Goal: Transaction & Acquisition: Purchase product/service

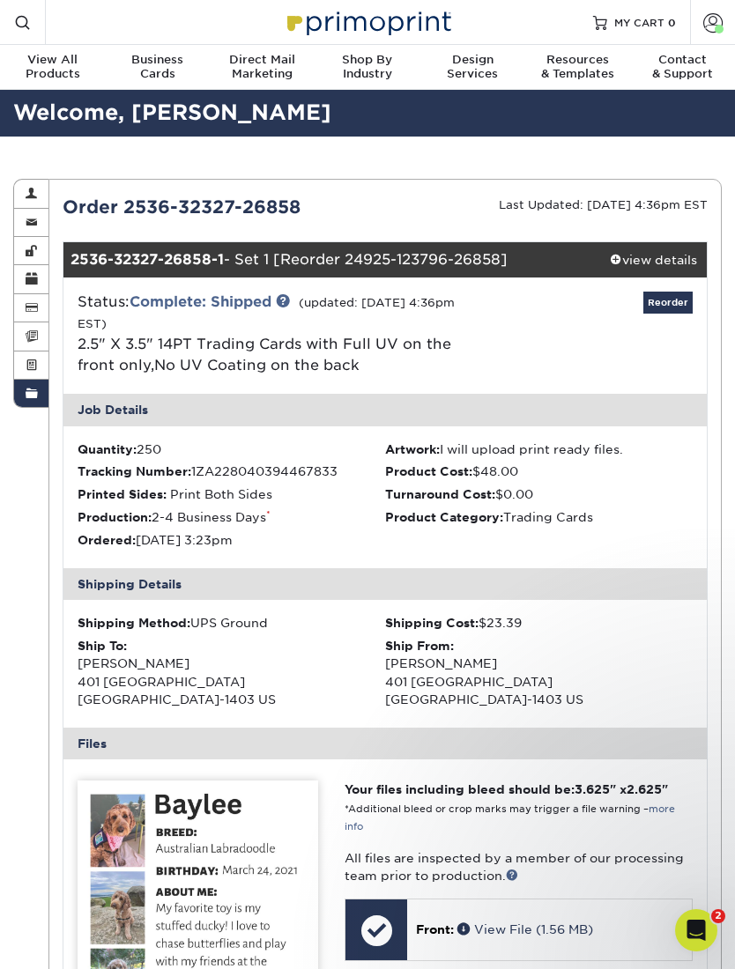
click at [669, 301] on link "Reorder" at bounding box center [667, 303] width 49 height 22
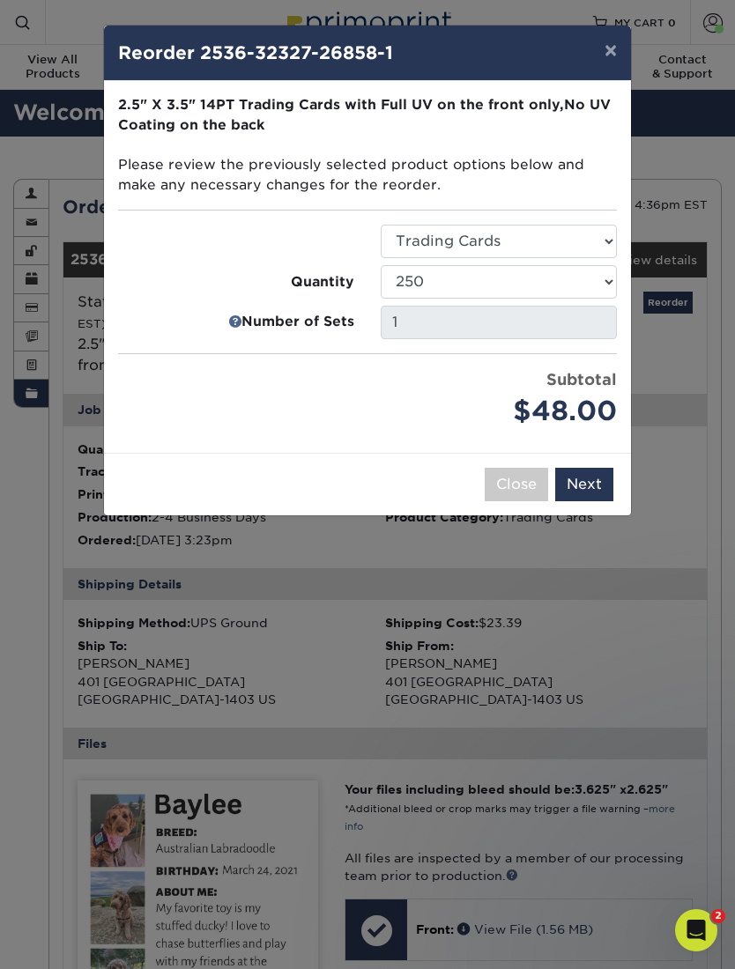
click at [321, 553] on div "× Reorder 2536-32327-26858-1 Please select all options to continue. Only quanti…" at bounding box center [367, 484] width 735 height 969
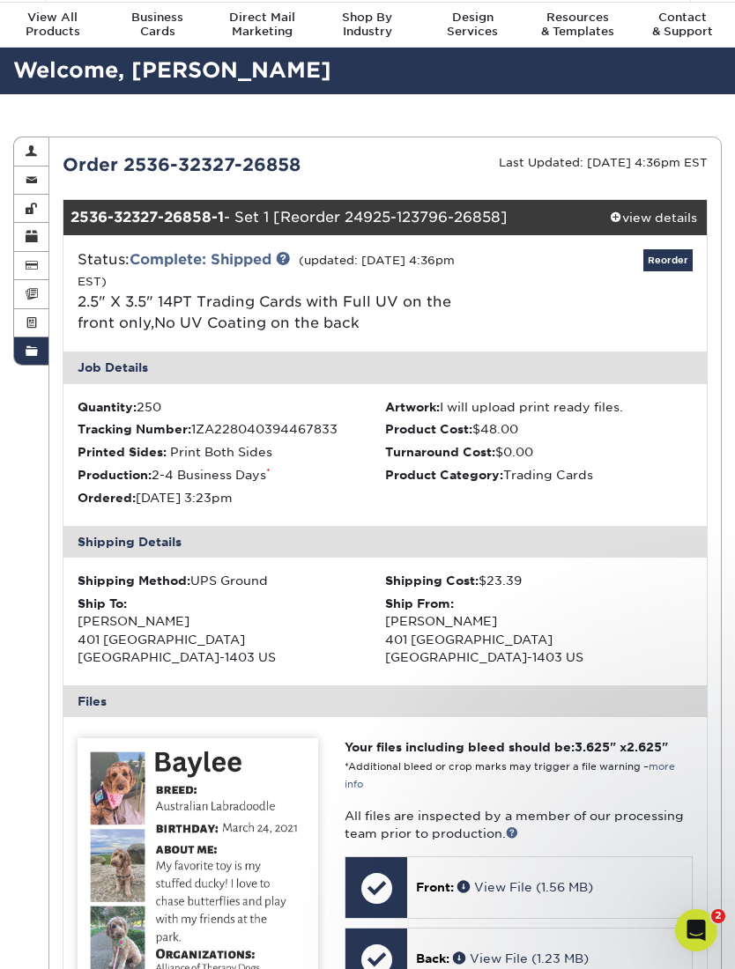
scroll to position [40, 0]
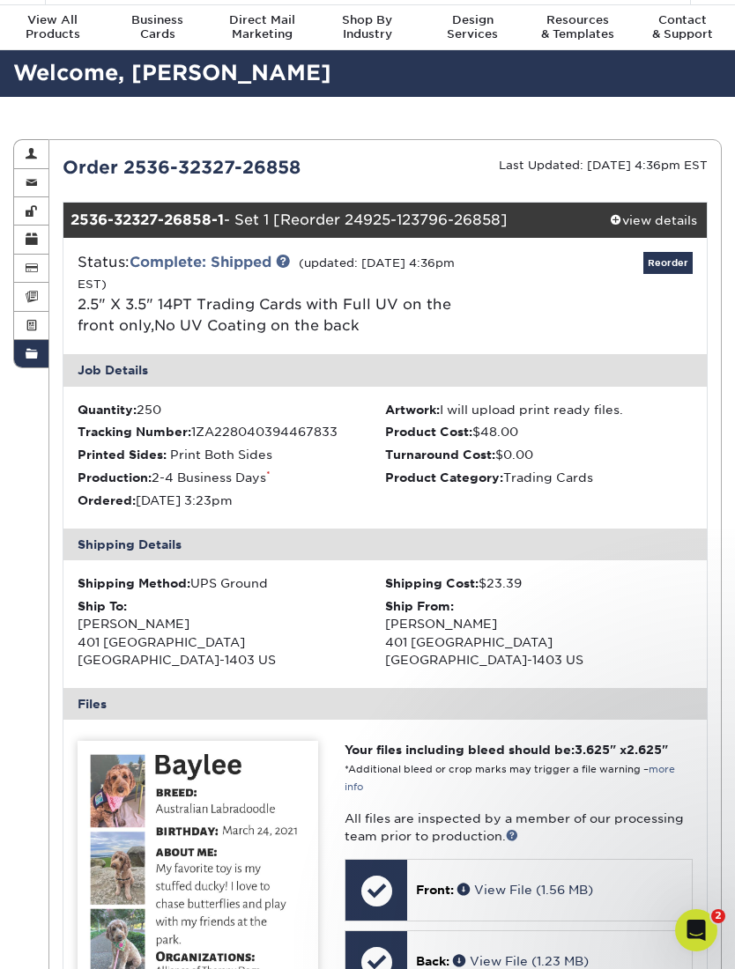
click at [672, 271] on link "Reorder" at bounding box center [667, 263] width 49 height 22
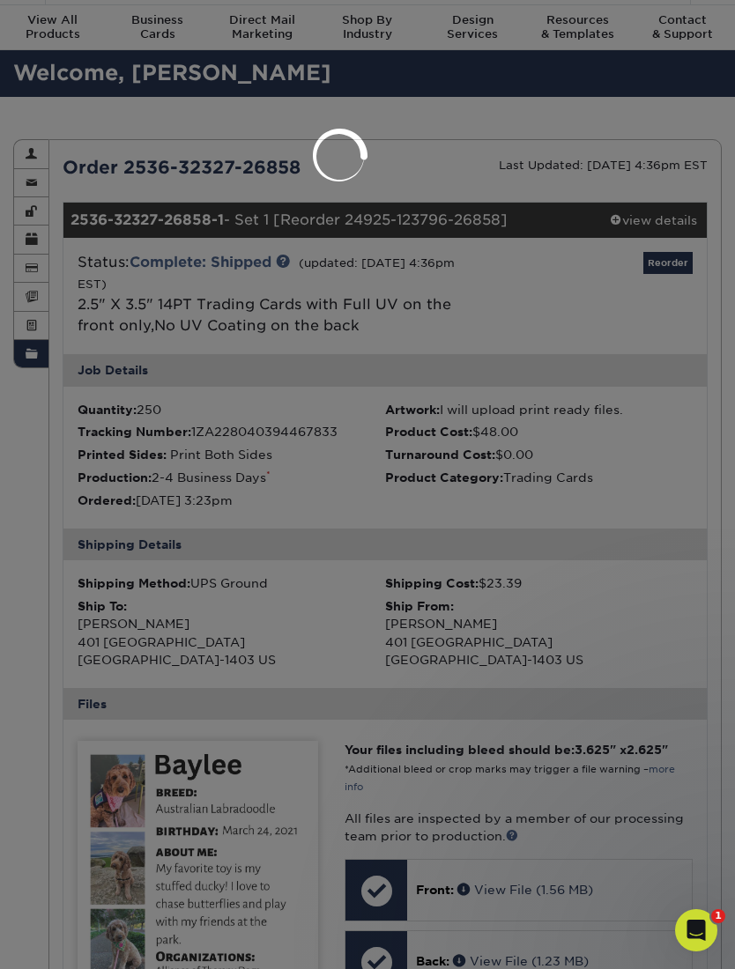
select select "273898"
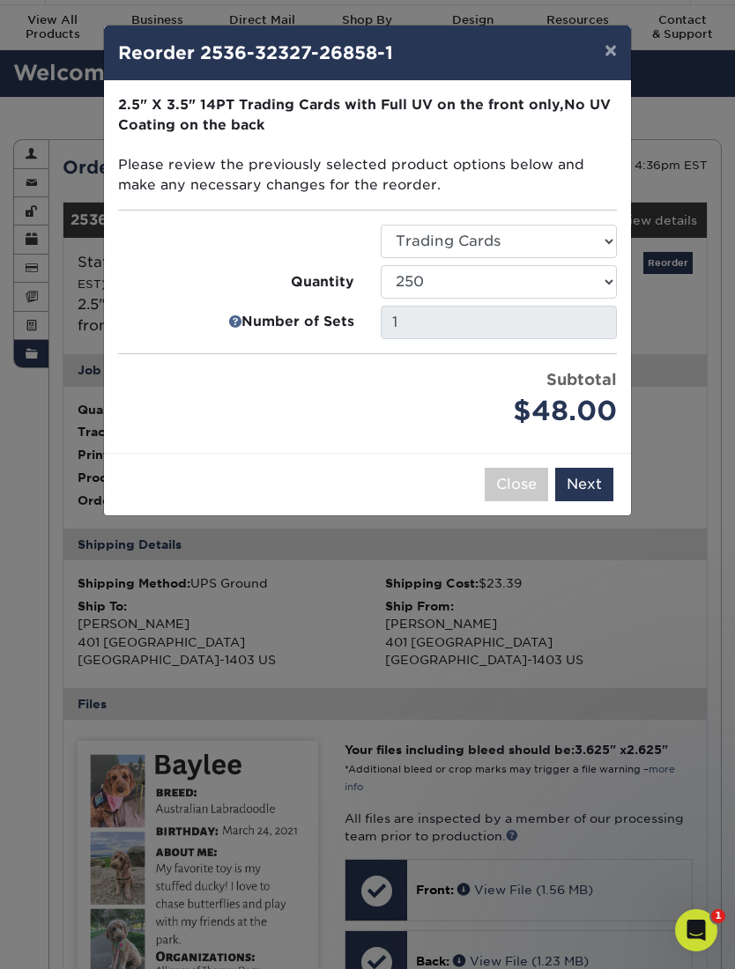
click at [584, 471] on button "Next" at bounding box center [584, 484] width 58 height 33
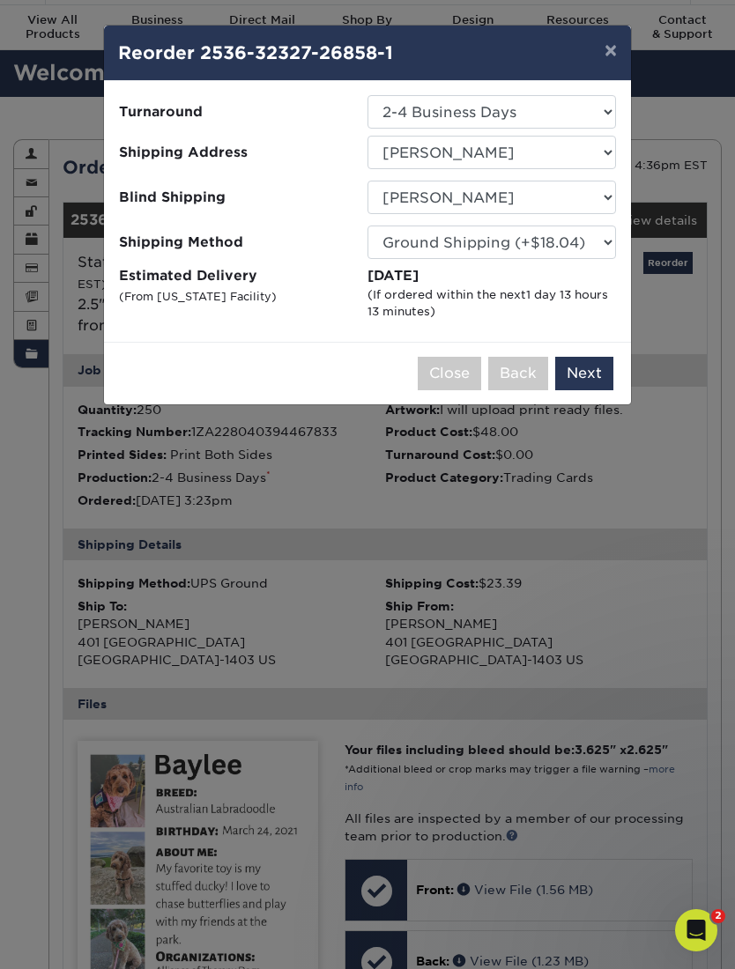
click at [441, 373] on button "Close" at bounding box center [449, 373] width 63 height 33
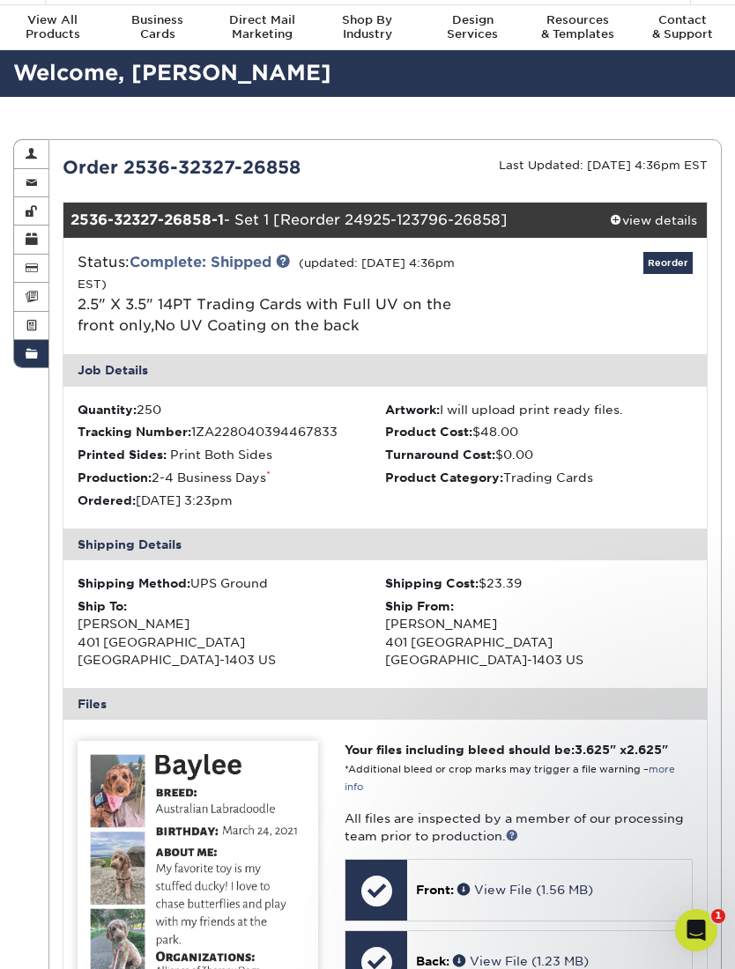
click at [673, 268] on link "Reorder" at bounding box center [667, 263] width 49 height 22
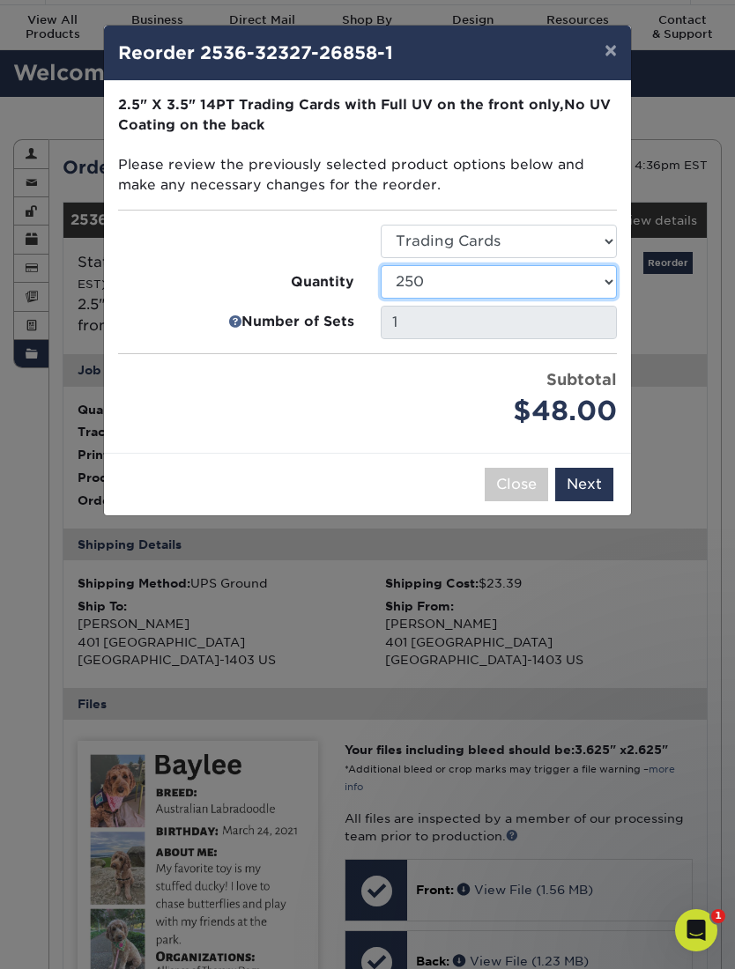
click at [601, 273] on select "25 50 75 100 250 500 1000 2500 5000 10000 15000 20000 25000" at bounding box center [499, 281] width 236 height 33
select select "f593fda3-2d5c-4b9e-9c2c-6197b899ae74"
click at [582, 475] on button "Next" at bounding box center [584, 484] width 58 height 33
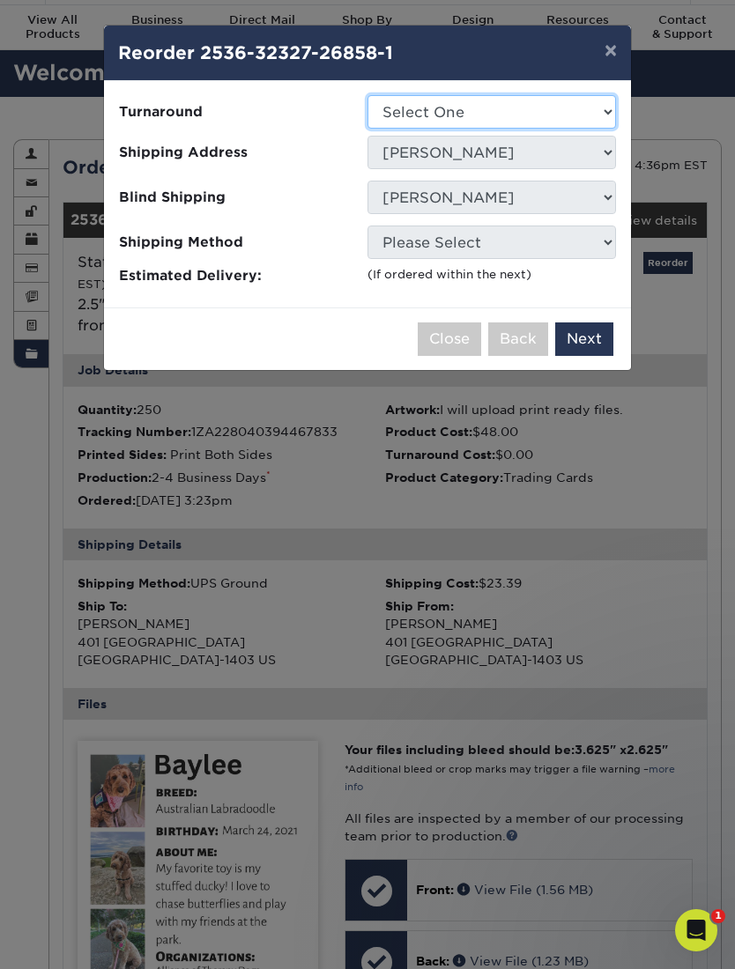
click at [523, 111] on select "Select One 2-4 Business Days 2 Day Next Business Day" at bounding box center [491, 111] width 249 height 33
select select "3ebea3b9-77c3-431a-a6f7-b2b93941b74f"
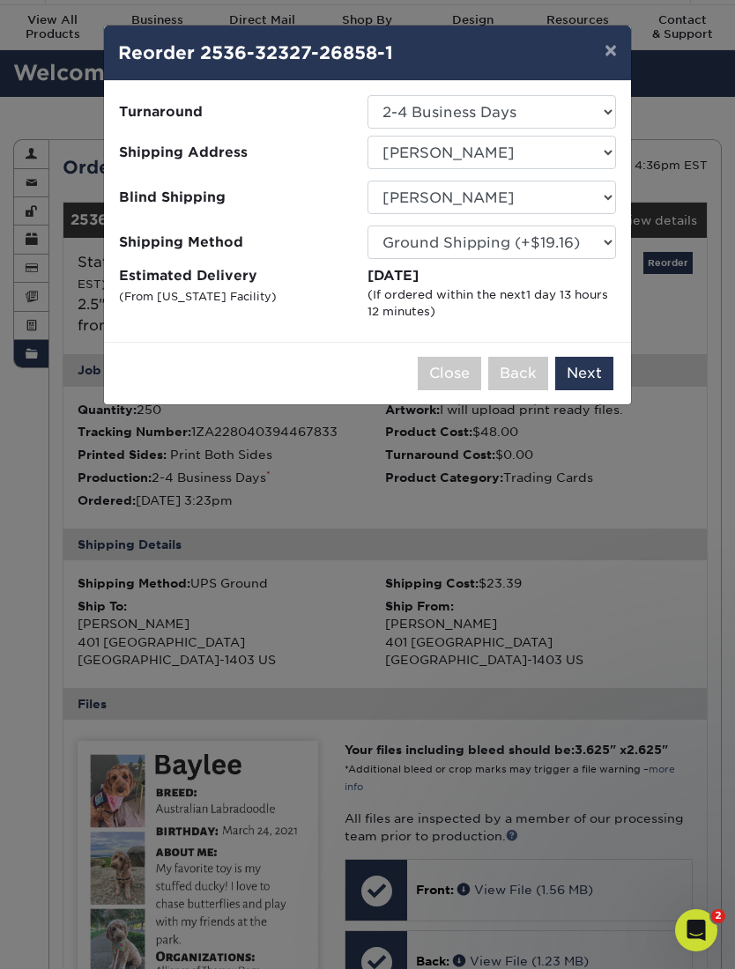
click at [583, 370] on button "Next" at bounding box center [584, 373] width 58 height 33
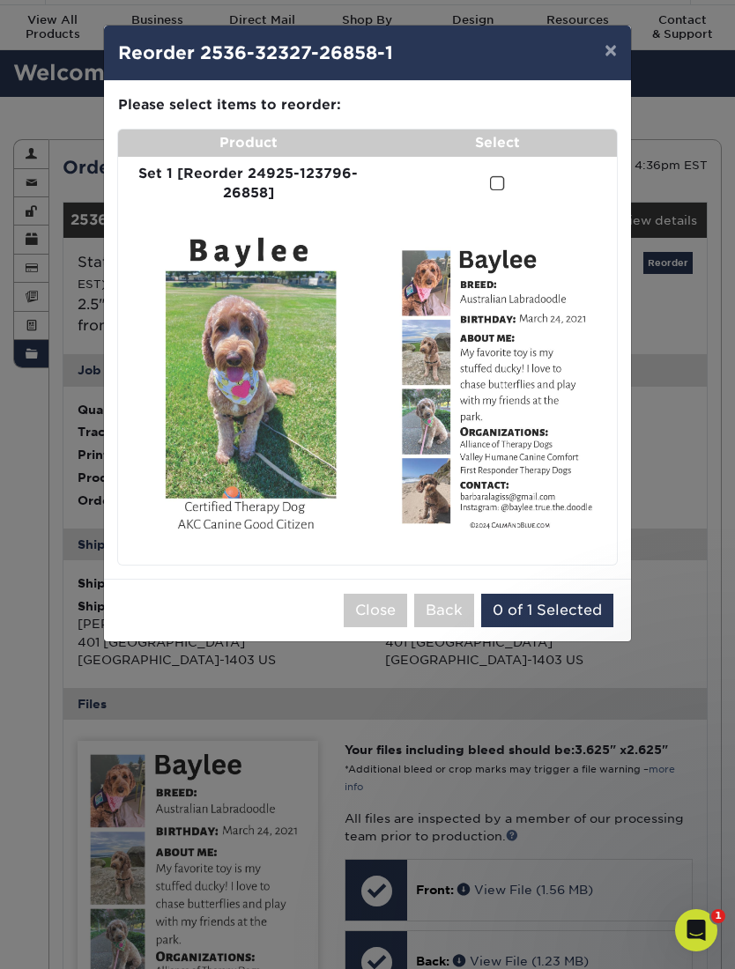
click at [492, 182] on span at bounding box center [497, 183] width 15 height 17
click at [0, 0] on input "checkbox" at bounding box center [0, 0] width 0 height 0
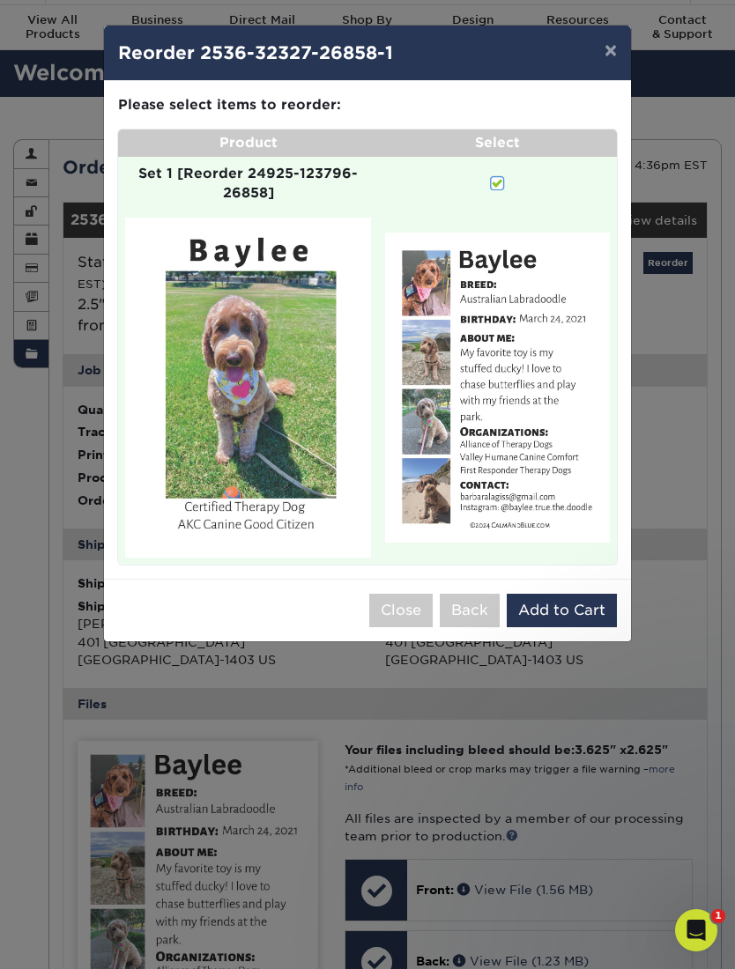
click at [574, 594] on button "Add to Cart" at bounding box center [562, 610] width 110 height 33
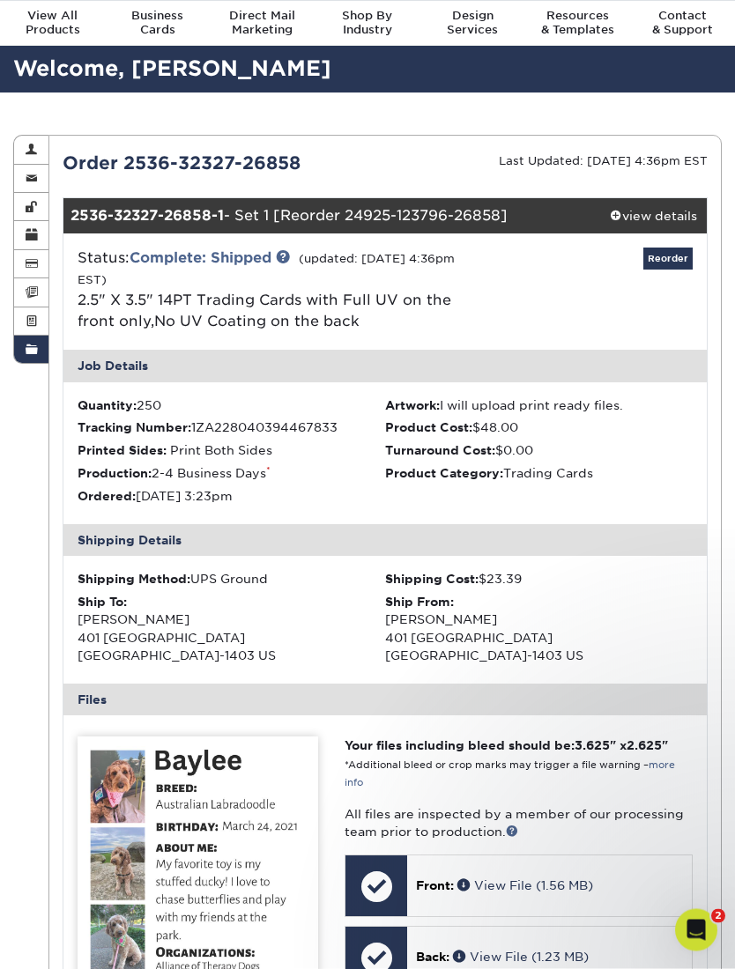
scroll to position [0, 0]
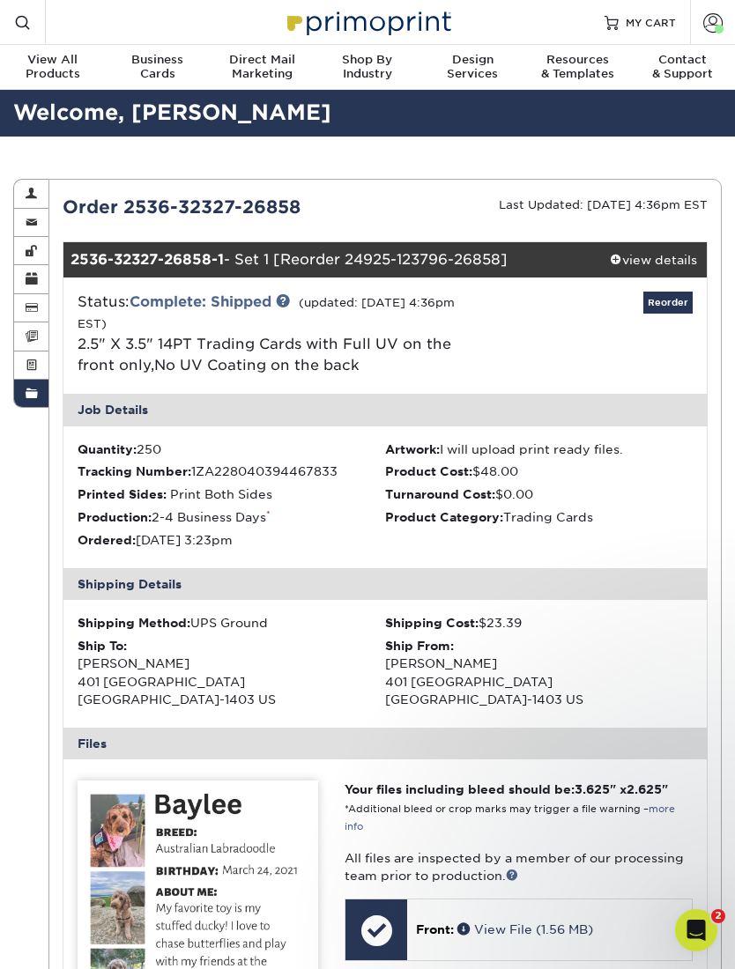
click at [648, 21] on span "MY CART" at bounding box center [651, 22] width 50 height 15
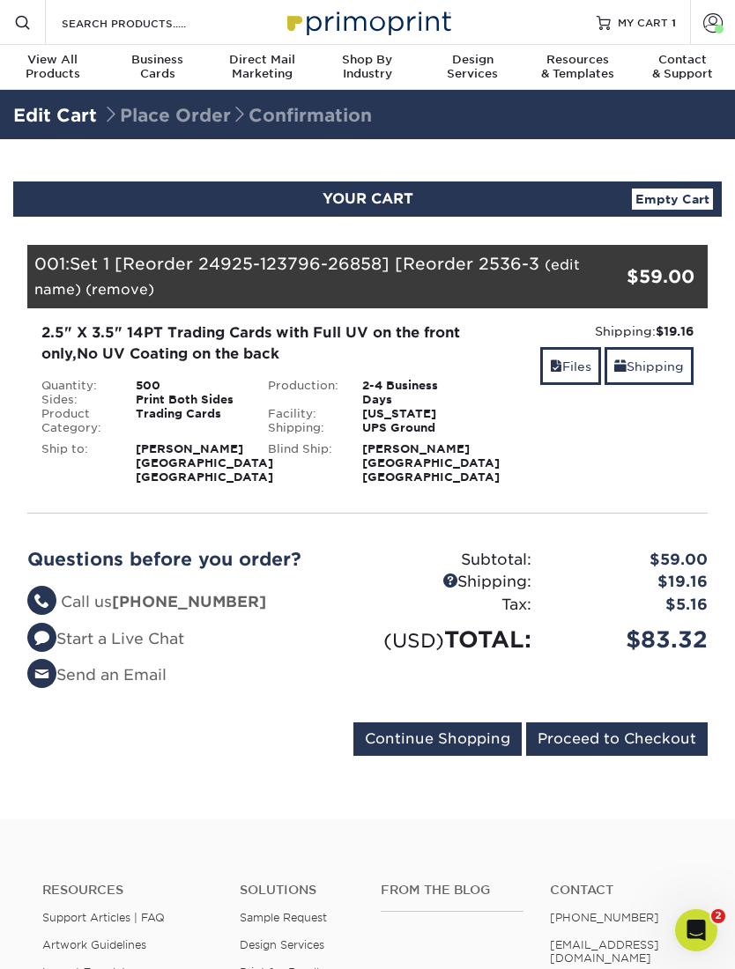
click at [633, 743] on input "Proceed to Checkout" at bounding box center [617, 739] width 182 height 33
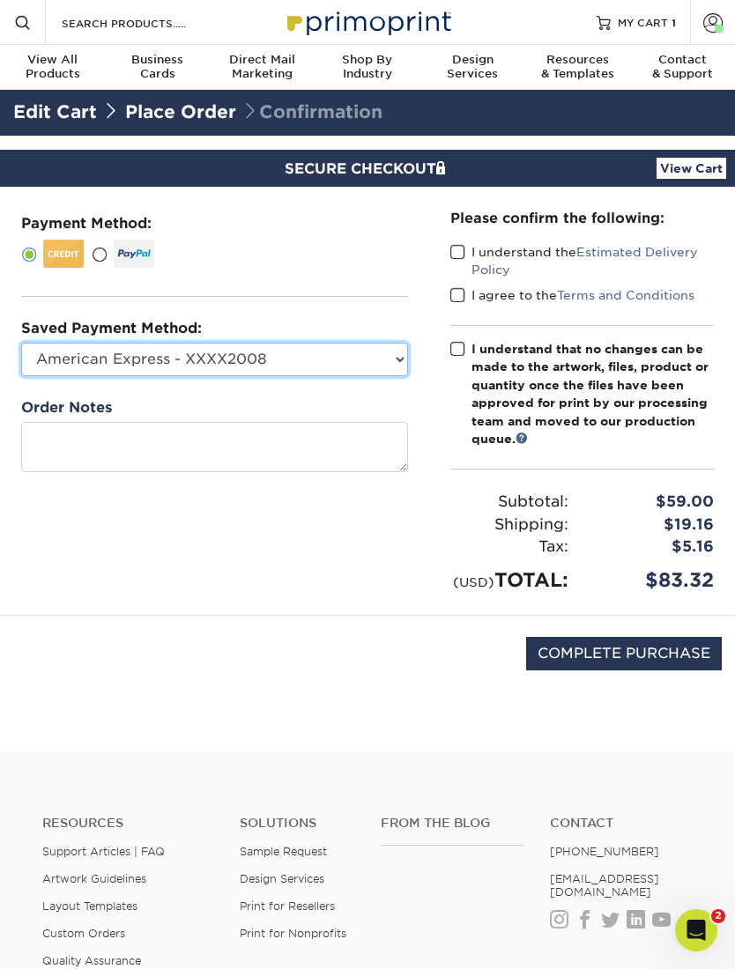
click at [389, 355] on select "American Express - XXXX2008 New Credit Card" at bounding box center [214, 359] width 387 height 33
select select
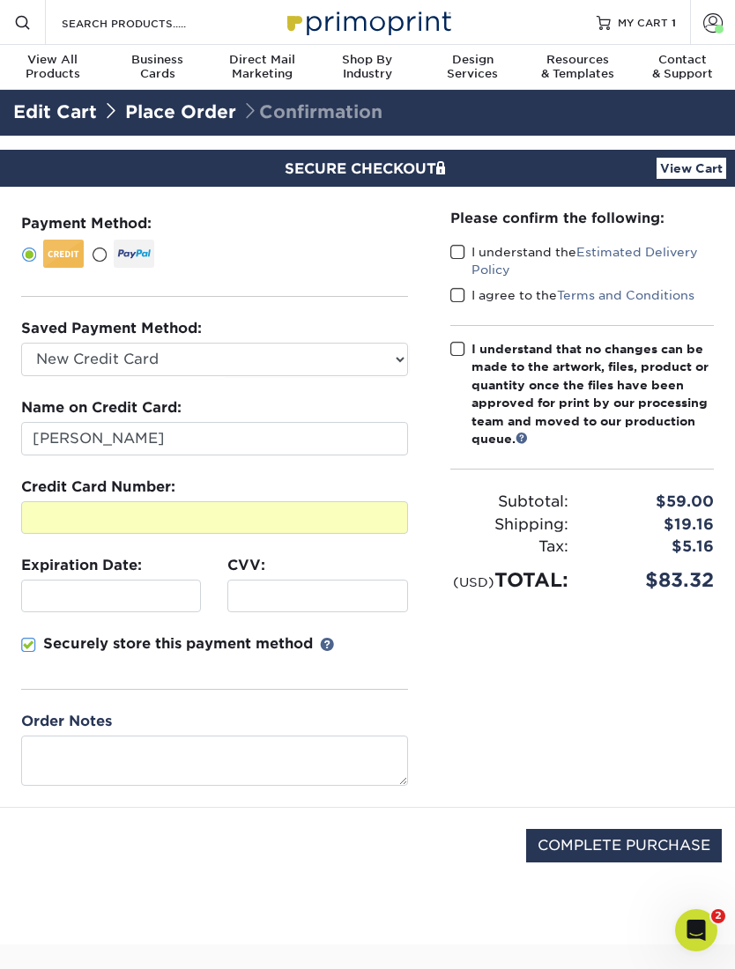
click at [145, 608] on div at bounding box center [111, 596] width 180 height 33
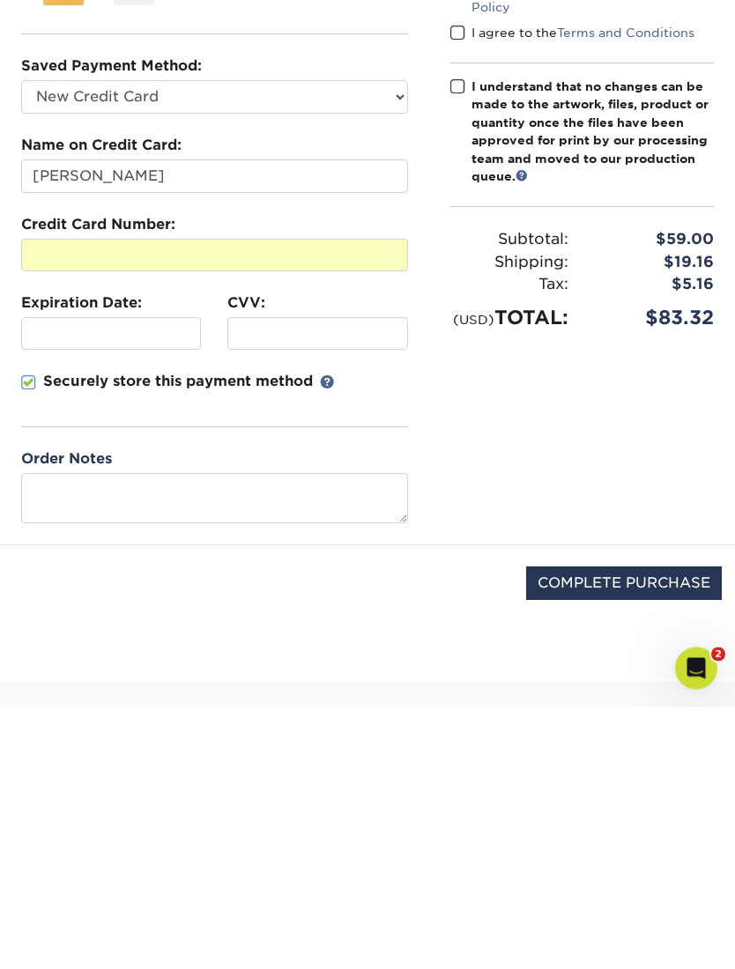
click at [632, 829] on input "COMPLETE PURCHASE" at bounding box center [624, 845] width 196 height 33
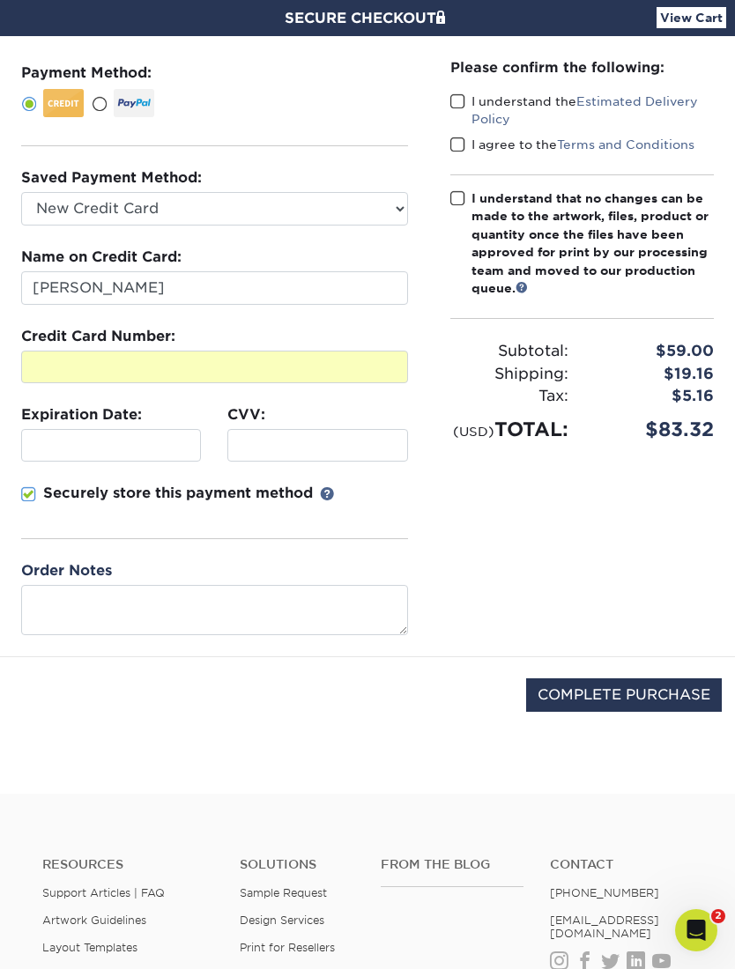
scroll to position [160, 0]
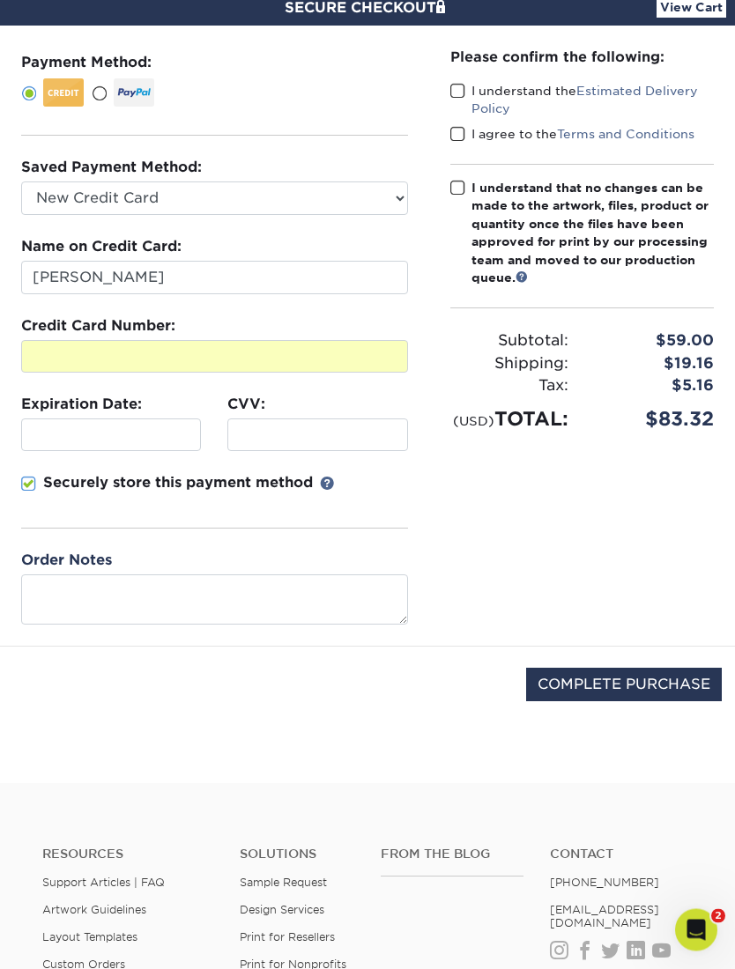
click at [614, 674] on input "COMPLETE PURCHASE" at bounding box center [624, 685] width 196 height 33
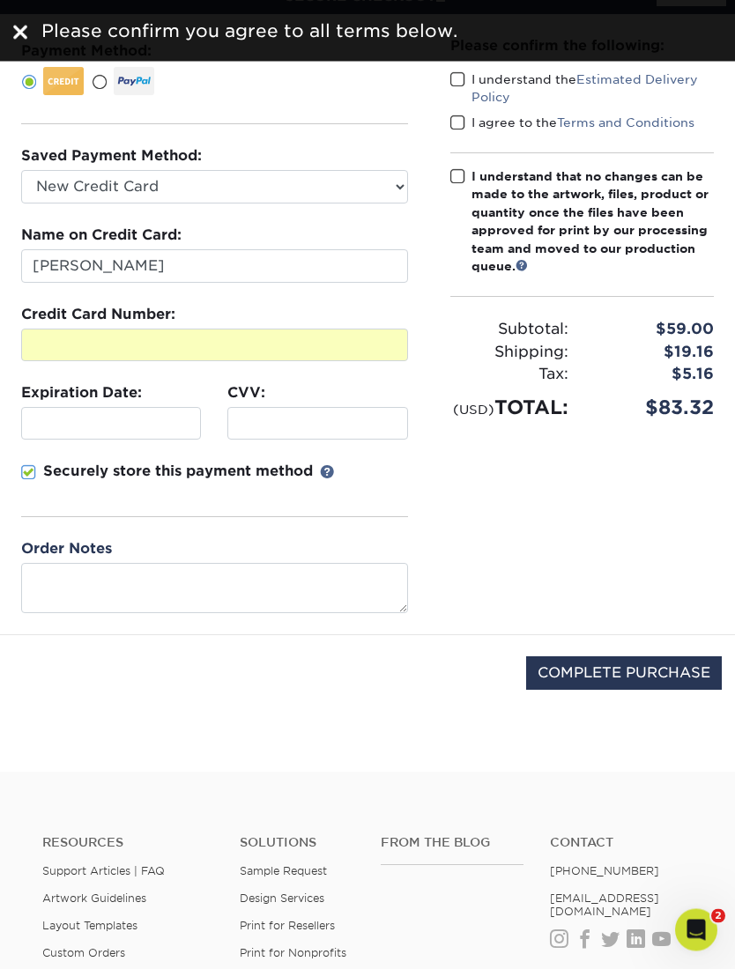
scroll to position [0, 0]
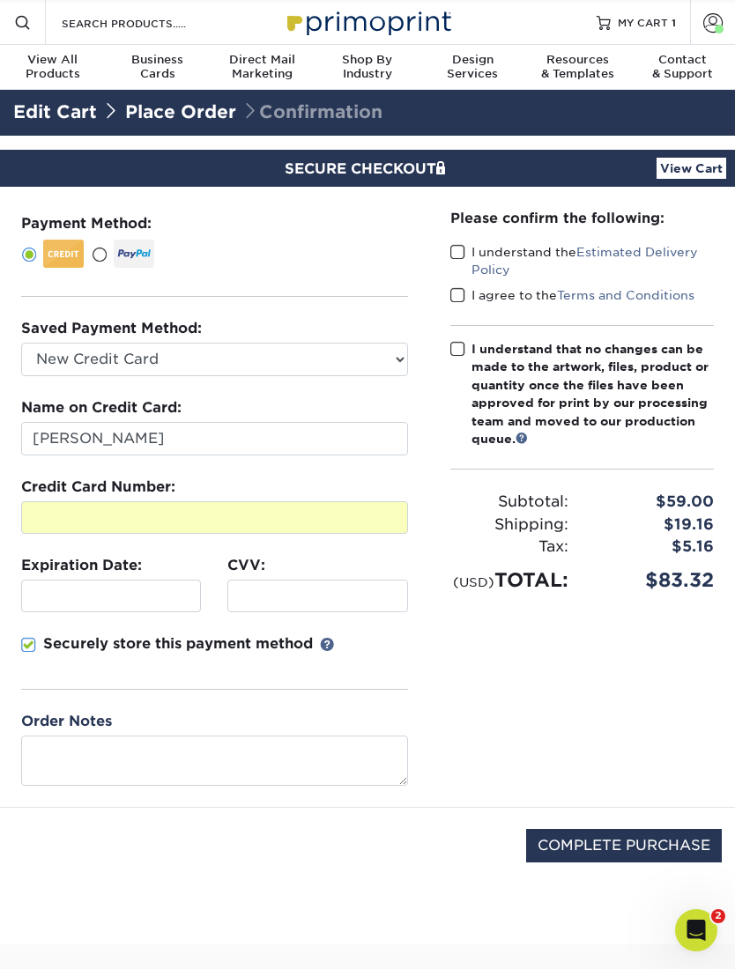
click at [463, 247] on span at bounding box center [457, 252] width 15 height 17
click at [0, 0] on input "I understand the Estimated Delivery Policy" at bounding box center [0, 0] width 0 height 0
click at [464, 288] on span at bounding box center [457, 295] width 15 height 17
click at [0, 0] on input "I agree to the Terms and Conditions" at bounding box center [0, 0] width 0 height 0
click at [471, 329] on div "Please confirm the following: I understand the Estimated Delivery Policy I agre…" at bounding box center [582, 401] width 264 height 386
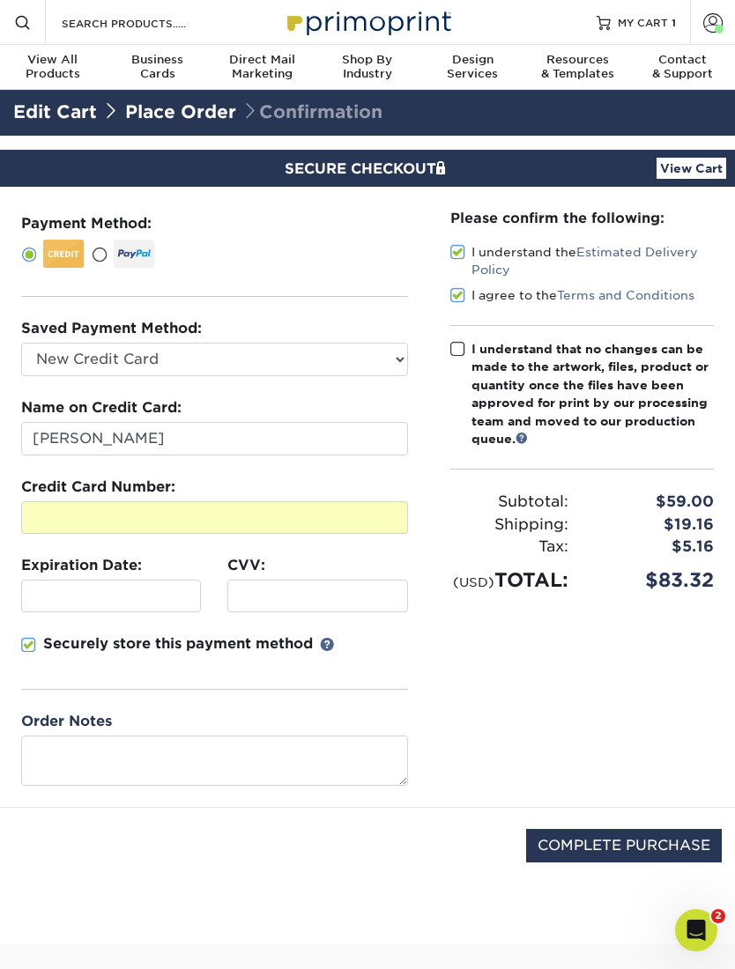
click at [469, 340] on label "I understand that no changes can be made to the artwork, files, product or quan…" at bounding box center [582, 394] width 264 height 108
click at [0, 0] on input "I understand that no changes can be made to the artwork, files, product or quan…" at bounding box center [0, 0] width 0 height 0
click at [623, 837] on input "COMPLETE PURCHASE" at bounding box center [624, 845] width 196 height 33
type input "PROCESSING, PLEASE WAIT..."
